Goal: Task Accomplishment & Management: Use online tool/utility

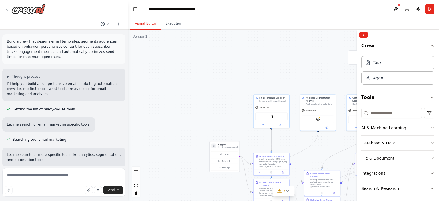
scroll to position [891, 0]
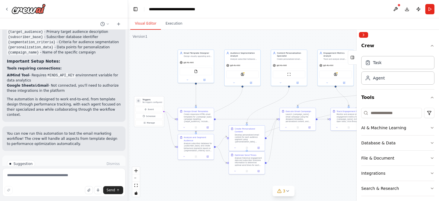
drag, startPoint x: 231, startPoint y: 98, endPoint x: 155, endPoint y: 53, distance: 87.7
click at [155, 53] on div ".deletable-edge-delete-btn { width: 20px; height: 20px; border: 0px solid #ffff…" at bounding box center [283, 115] width 311 height 171
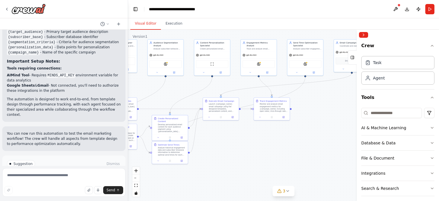
drag, startPoint x: 302, startPoint y: 157, endPoint x: 224, endPoint y: 147, distance: 78.7
click at [224, 147] on div ".deletable-edge-delete-btn { width: 20px; height: 20px; border: 0px solid #ffff…" at bounding box center [283, 115] width 311 height 171
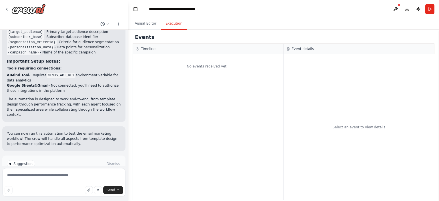
click at [170, 23] on button "Execution" at bounding box center [174, 24] width 26 height 12
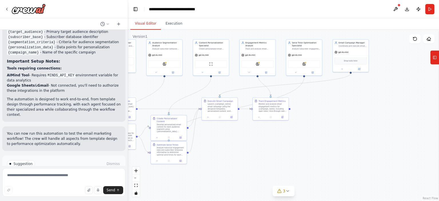
click at [145, 24] on button "Visual Editor" at bounding box center [145, 24] width 31 height 12
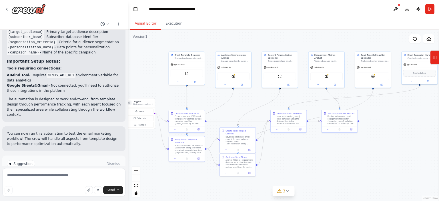
drag, startPoint x: 242, startPoint y: 139, endPoint x: 311, endPoint y: 151, distance: 69.9
click at [311, 151] on div ".deletable-edge-delete-btn { width: 20px; height: 20px; border: 0px solid #ffff…" at bounding box center [283, 115] width 311 height 171
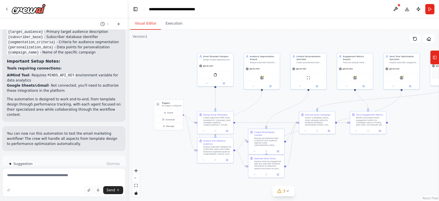
drag, startPoint x: 315, startPoint y: 153, endPoint x: 345, endPoint y: 153, distance: 29.7
click at [345, 153] on div ".deletable-edge-delete-btn { width: 20px; height: 20px; border: 0px solid #ffff…" at bounding box center [283, 115] width 311 height 171
click at [6, 9] on icon at bounding box center [7, 9] width 5 height 5
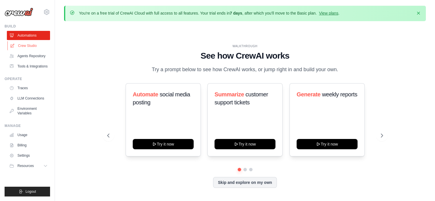
click at [26, 47] on link "Crew Studio" at bounding box center [28, 45] width 43 height 9
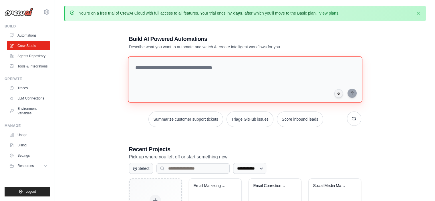
click at [176, 64] on textarea at bounding box center [244, 79] width 234 height 46
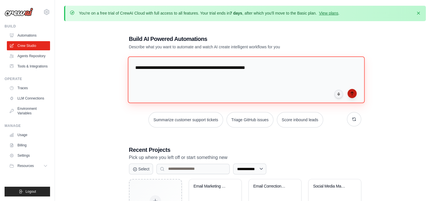
type textarea "**********"
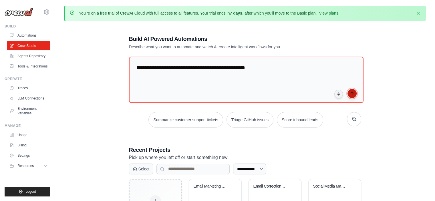
click at [355, 92] on button "submit" at bounding box center [351, 93] width 9 height 9
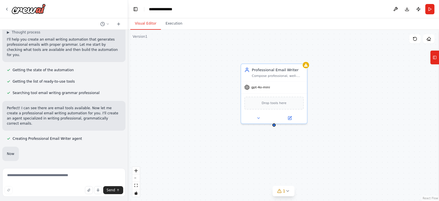
scroll to position [29, 0]
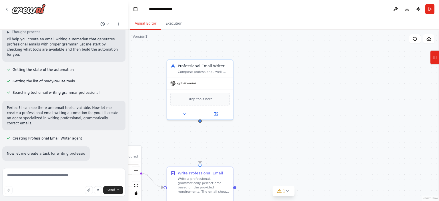
drag, startPoint x: 279, startPoint y: 134, endPoint x: 205, endPoint y: 130, distance: 74.1
click at [205, 130] on div ".deletable-edge-delete-btn { width: 20px; height: 20px; border: 0px solid #ffff…" at bounding box center [283, 115] width 311 height 171
click at [199, 97] on span "Drop tools here" at bounding box center [199, 97] width 25 height 5
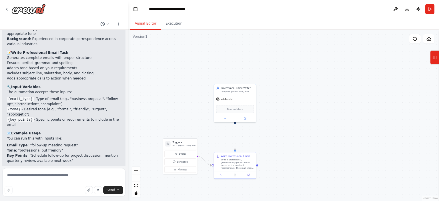
scroll to position [333, 0]
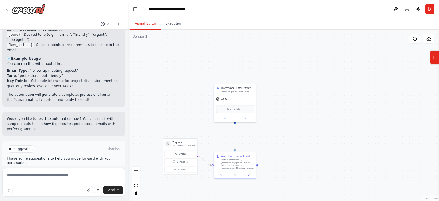
click at [71, 171] on span "Run Automation" at bounding box center [67, 173] width 28 height 5
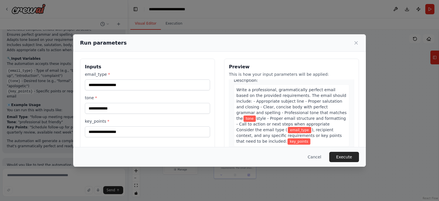
scroll to position [0, 0]
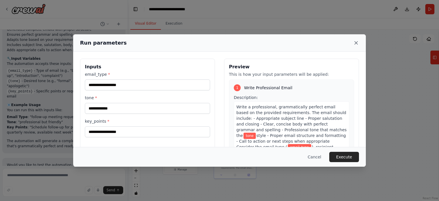
click at [357, 40] on icon at bounding box center [356, 43] width 6 height 6
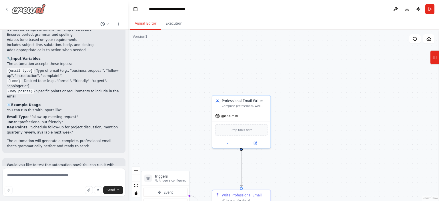
click at [7, 8] on icon at bounding box center [6, 9] width 1 height 2
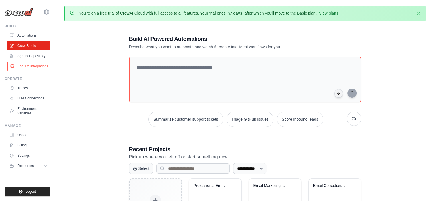
click at [35, 68] on link "Tools & Integrations" at bounding box center [28, 66] width 43 height 9
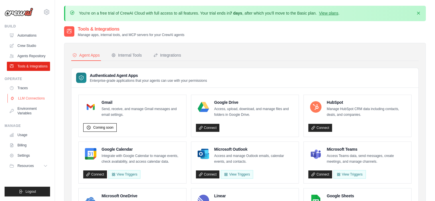
click at [26, 96] on link "LLM Connections" at bounding box center [28, 98] width 43 height 9
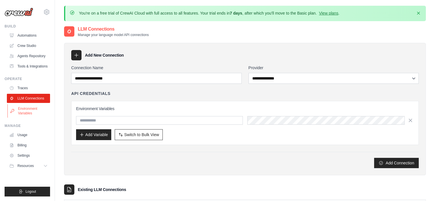
click at [31, 115] on link "Environment Variables" at bounding box center [28, 111] width 43 height 14
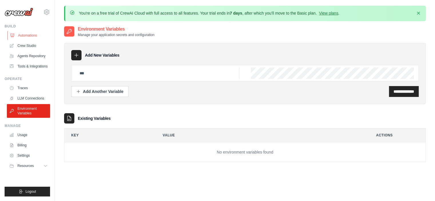
click at [31, 34] on link "Automations" at bounding box center [28, 35] width 43 height 9
click at [19, 38] on link "Automations" at bounding box center [28, 35] width 43 height 9
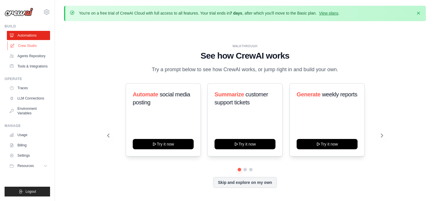
click at [32, 47] on link "Crew Studio" at bounding box center [28, 45] width 43 height 9
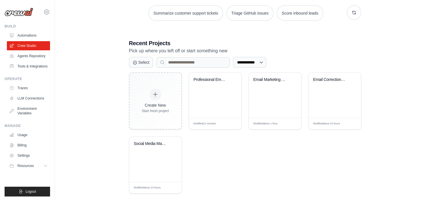
click at [155, 98] on div at bounding box center [154, 94] width 11 height 11
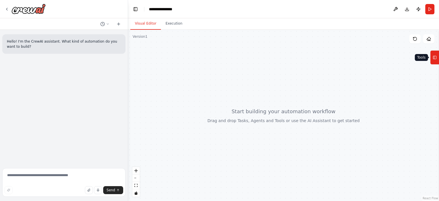
click at [436, 59] on icon at bounding box center [435, 57] width 4 height 9
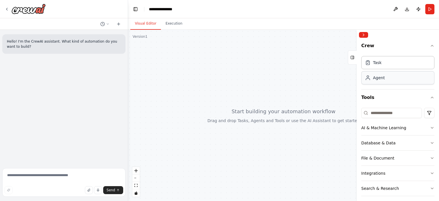
scroll to position [29, 0]
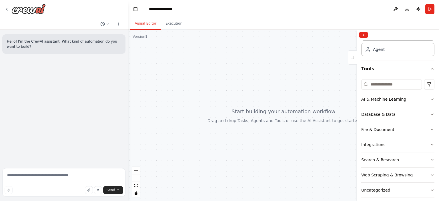
click at [430, 175] on icon "button" at bounding box center [432, 175] width 5 height 5
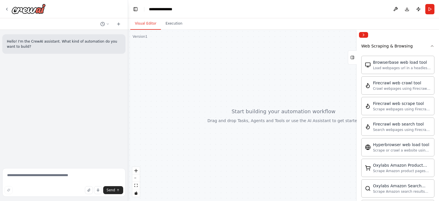
scroll to position [158, 0]
click at [7, 9] on icon at bounding box center [6, 9] width 1 height 2
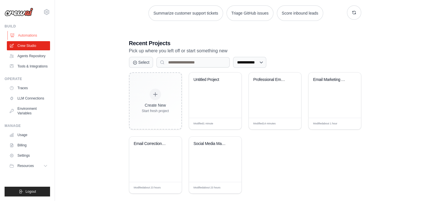
click at [30, 37] on link "Automations" at bounding box center [28, 35] width 43 height 9
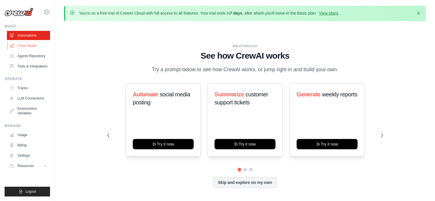
click at [26, 44] on link "Crew Studio" at bounding box center [28, 45] width 43 height 9
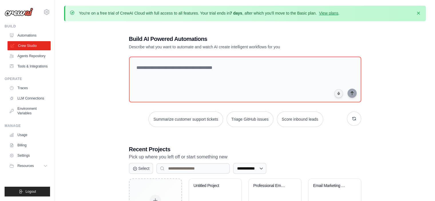
click at [22, 43] on link "Crew Studio" at bounding box center [28, 45] width 43 height 9
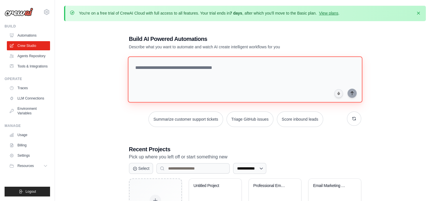
click at [183, 67] on textarea at bounding box center [244, 79] width 234 height 46
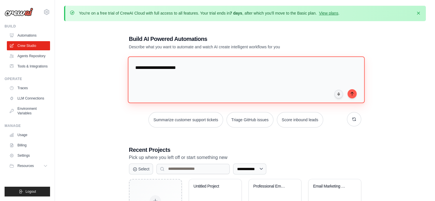
type textarea "**********"
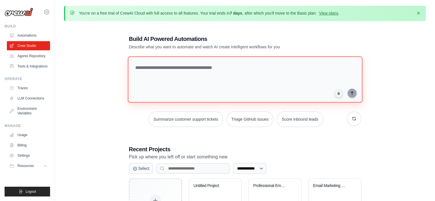
click at [169, 75] on textarea at bounding box center [244, 79] width 234 height 46
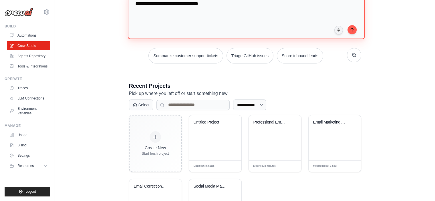
scroll to position [65, 0]
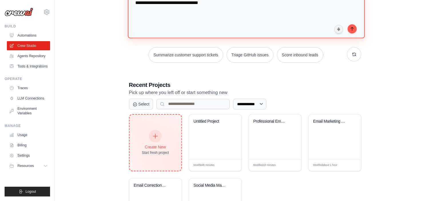
type textarea "**********"
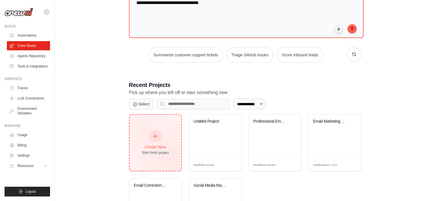
click at [161, 141] on div "Create New Start fresh project" at bounding box center [155, 142] width 27 height 25
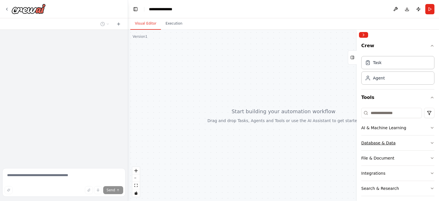
scroll to position [34, 0]
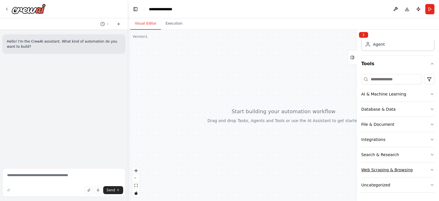
click at [430, 170] on icon "button" at bounding box center [432, 169] width 5 height 5
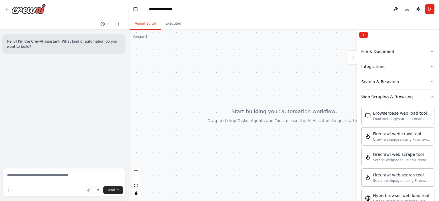
scroll to position [107, 0]
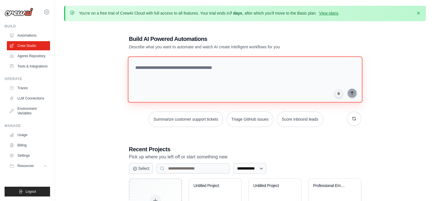
click at [184, 71] on textarea at bounding box center [244, 79] width 234 height 46
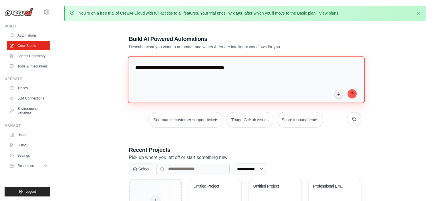
type textarea "**********"
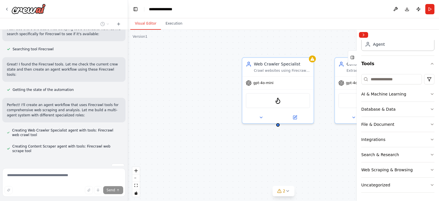
scroll to position [96, 0]
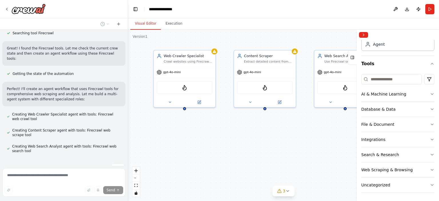
drag, startPoint x: 228, startPoint y: 149, endPoint x: 133, endPoint y: 130, distance: 96.4
click at [133, 130] on div "Web Crawler Specialist Crawl websites using Firecrawl to discover and map all p…" at bounding box center [283, 115] width 311 height 171
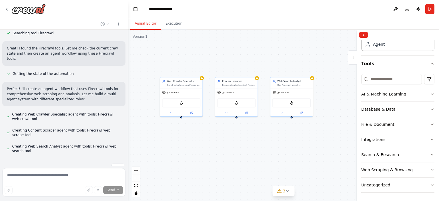
scroll to position [107, 0]
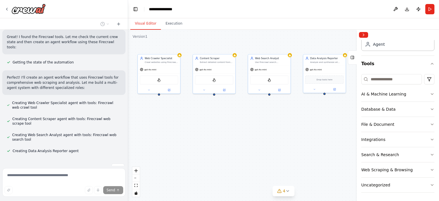
drag, startPoint x: 262, startPoint y: 162, endPoint x: 240, endPoint y: 139, distance: 31.9
click at [240, 139] on div "Web Crawler Specialist Crawl websites using Firecrawl to discover and map all p…" at bounding box center [283, 115] width 311 height 171
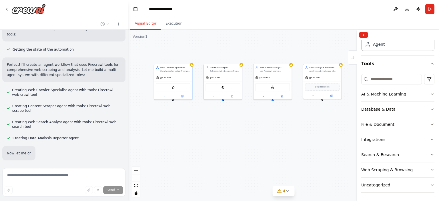
scroll to position [138, 0]
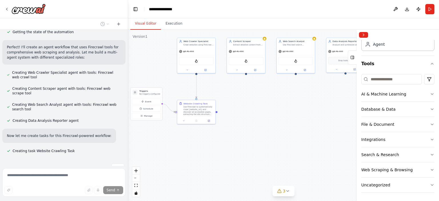
drag, startPoint x: 307, startPoint y: 160, endPoint x: 330, endPoint y: 133, distance: 35.0
click at [330, 133] on div ".deletable-edge-delete-btn { width: 20px; height: 20px; border: 0px solid #ffff…" at bounding box center [283, 115] width 311 height 171
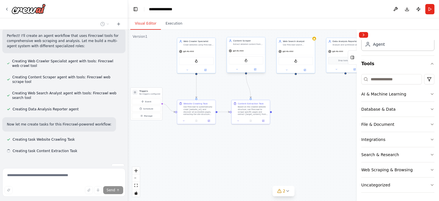
click at [246, 74] on div ".deletable-edge-delete-btn { width: 20px; height: 20px; border: 0px solid #ffff…" at bounding box center [199, 68] width 169 height 93
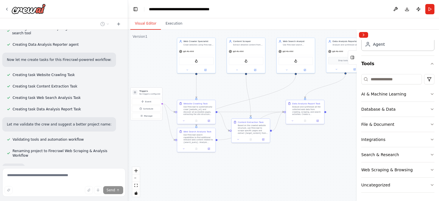
scroll to position [227, 0]
